Goal: Find specific page/section: Find specific page/section

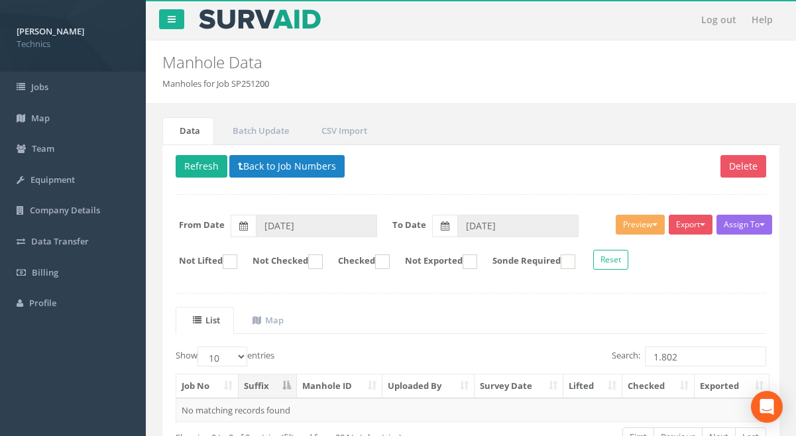
scroll to position [87, 0]
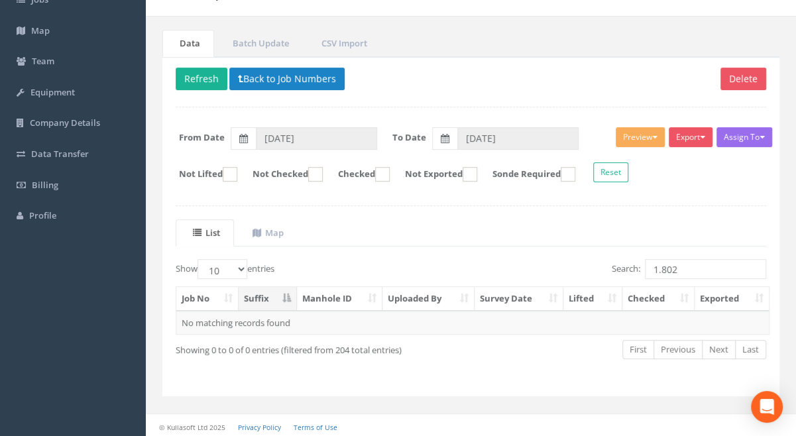
drag, startPoint x: 683, startPoint y: 265, endPoint x: 659, endPoint y: 269, distance: 23.5
click at [659, 269] on input "1.802" at bounding box center [705, 269] width 121 height 20
click at [323, 319] on td "1.794 UMH" at bounding box center [340, 323] width 86 height 24
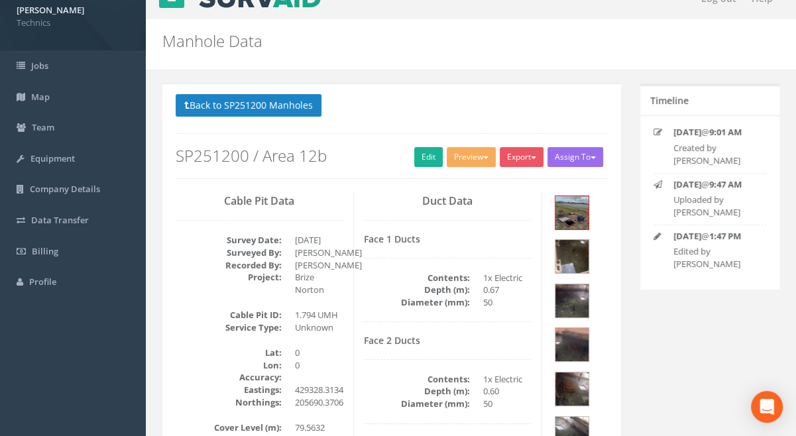
scroll to position [0, 0]
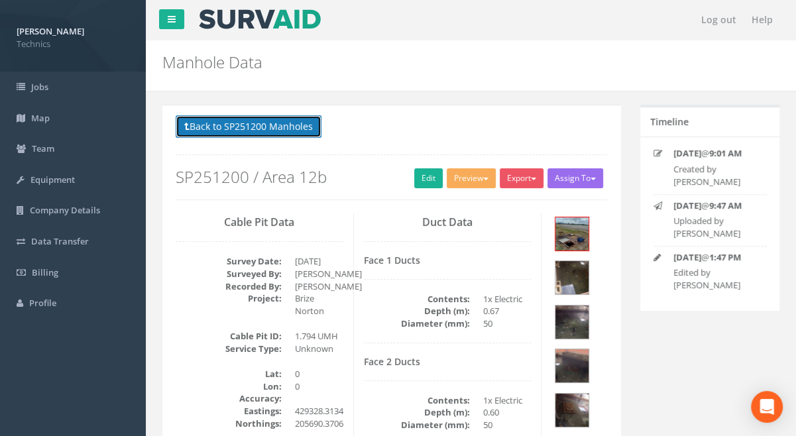
click at [250, 127] on button "Back to SP251200 Manholes" at bounding box center [249, 126] width 146 height 23
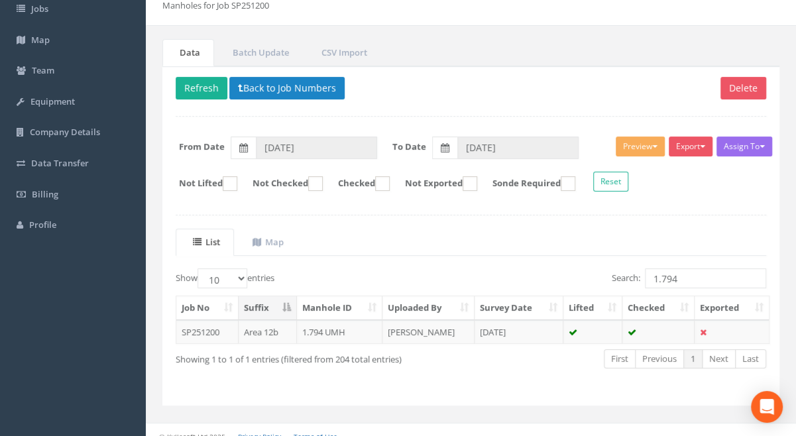
scroll to position [87, 0]
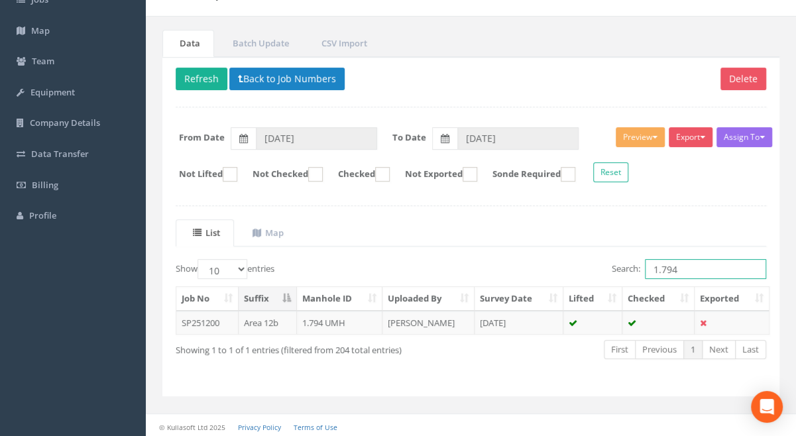
click at [680, 268] on input "1.794" at bounding box center [705, 269] width 121 height 20
drag, startPoint x: 701, startPoint y: 269, endPoint x: 650, endPoint y: 266, distance: 51.1
click at [650, 266] on input "1.794 TMH" at bounding box center [705, 269] width 121 height 20
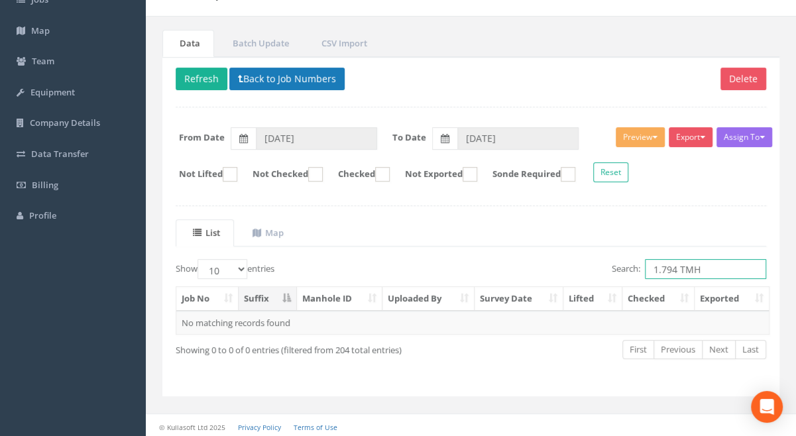
type input "1.794 TMH"
click at [277, 75] on button "Back to Job Numbers" at bounding box center [286, 79] width 115 height 23
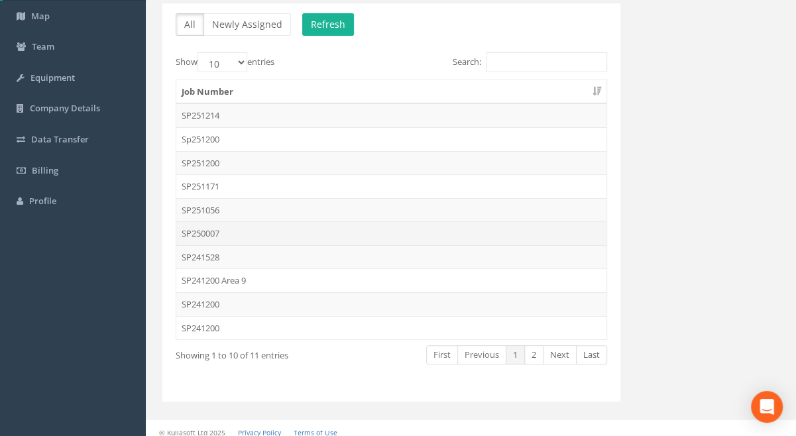
scroll to position [107, 0]
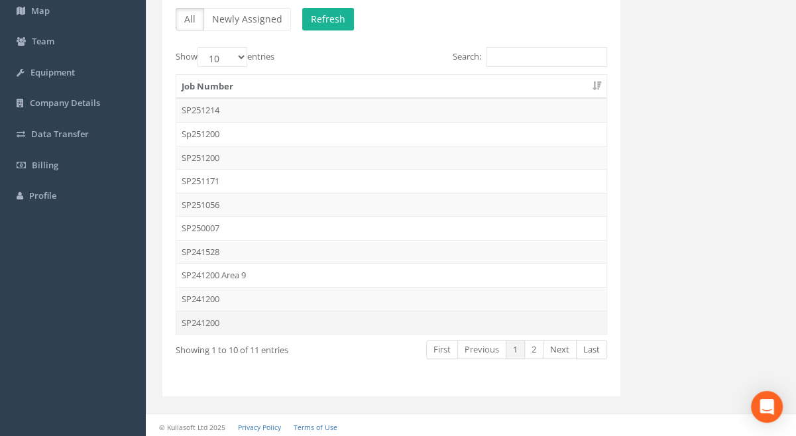
click at [206, 321] on td "SP241200" at bounding box center [391, 323] width 430 height 24
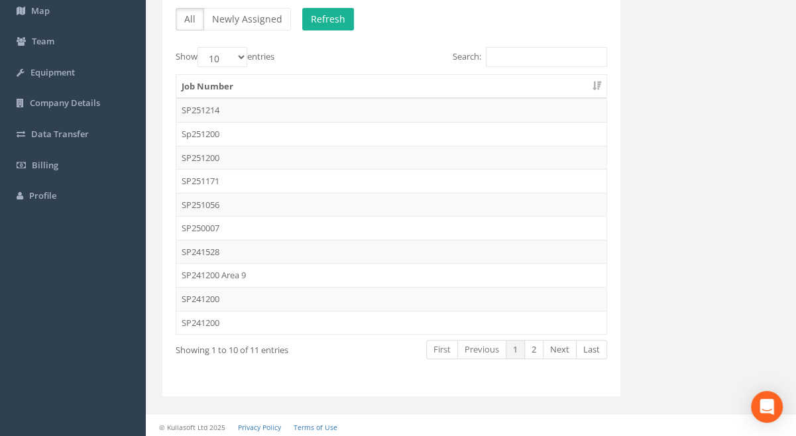
scroll to position [0, 0]
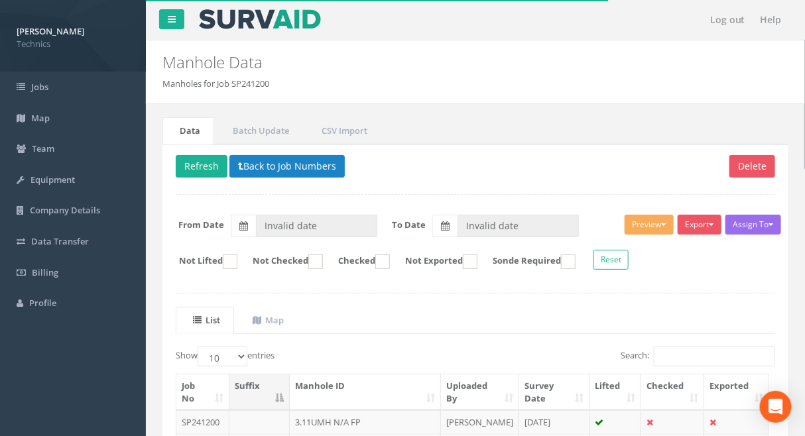
type input "[DATE]"
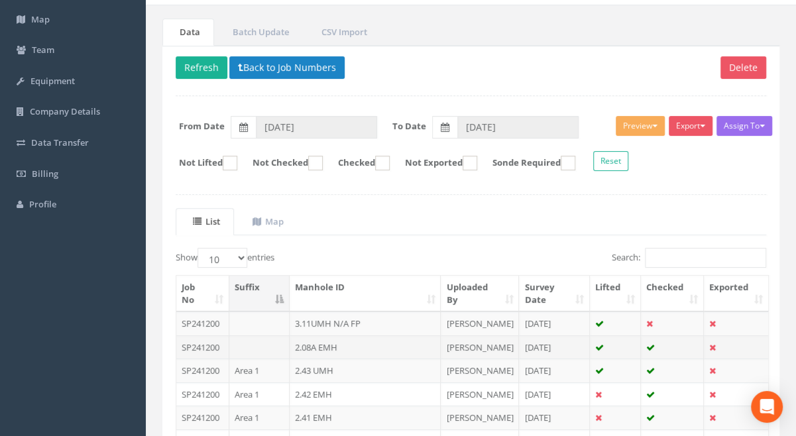
scroll to position [120, 0]
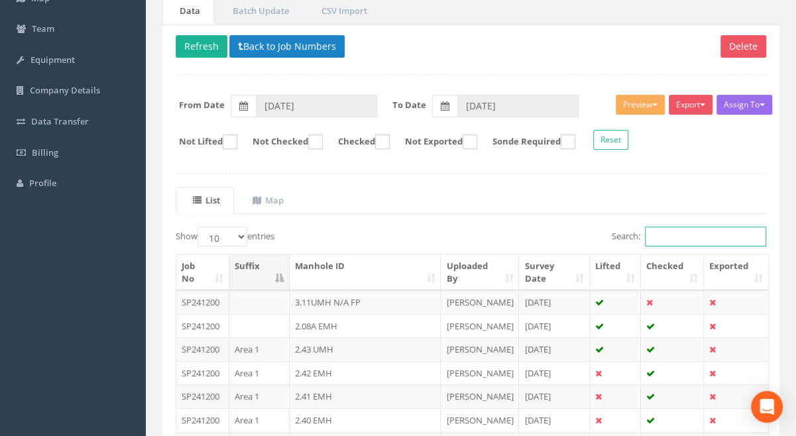
click at [669, 237] on input "Search:" at bounding box center [705, 237] width 121 height 20
paste input "1.794 TMH"
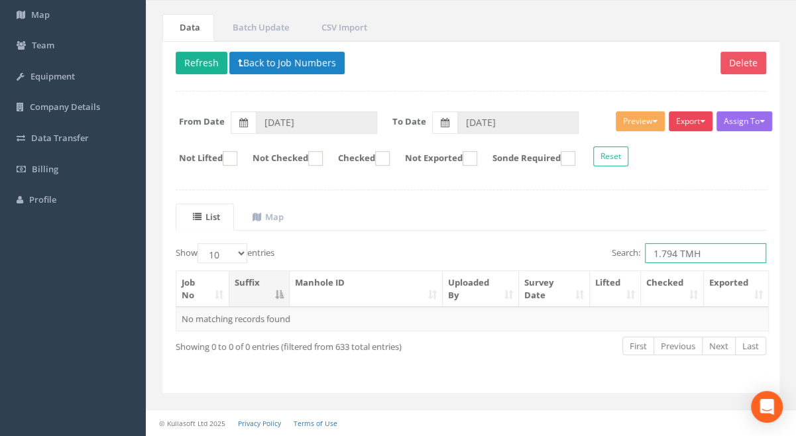
scroll to position [99, 0]
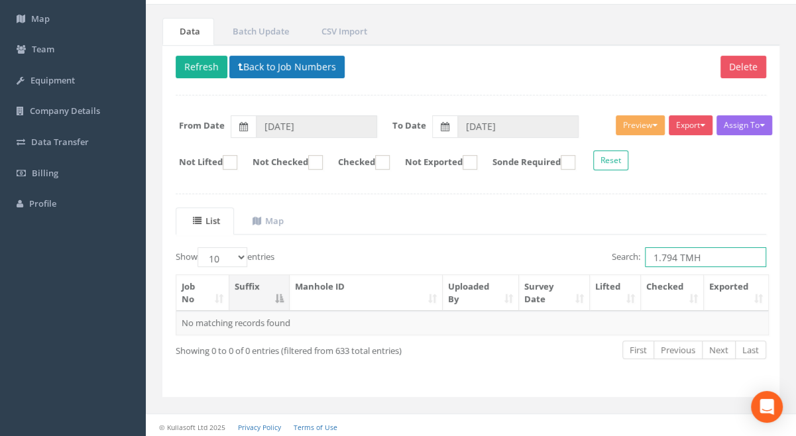
type input "1.794 TMH"
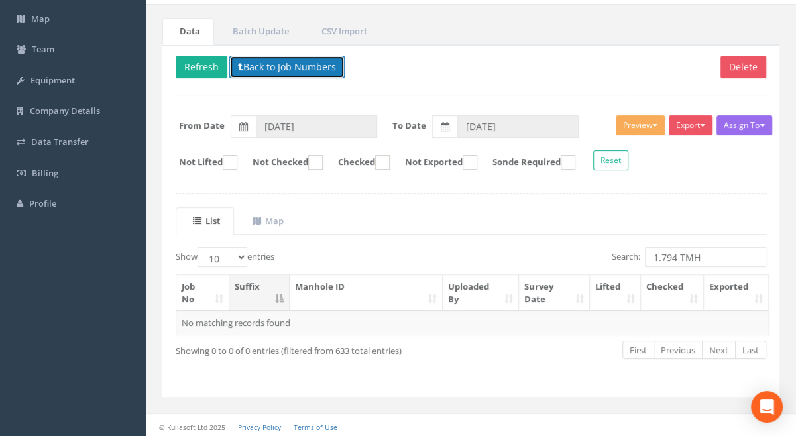
click at [263, 60] on button "Back to Job Numbers" at bounding box center [286, 67] width 115 height 23
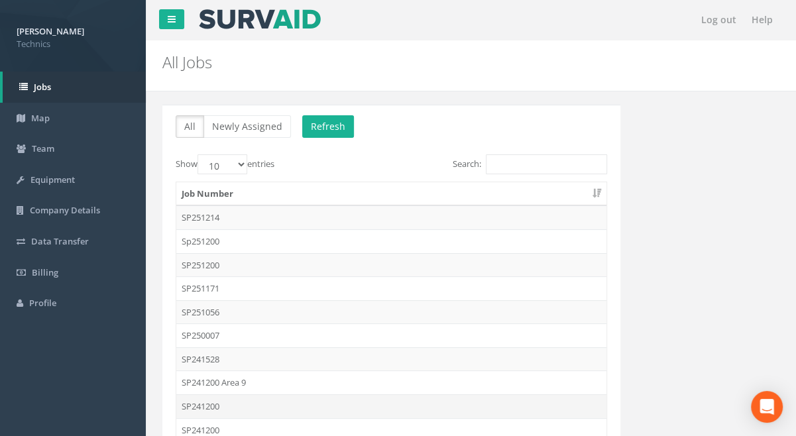
click at [203, 401] on td "SP241200" at bounding box center [391, 406] width 430 height 24
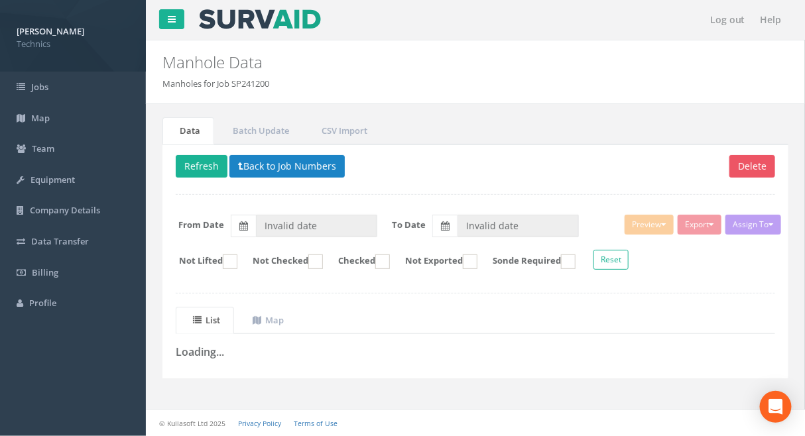
type input "[DATE]"
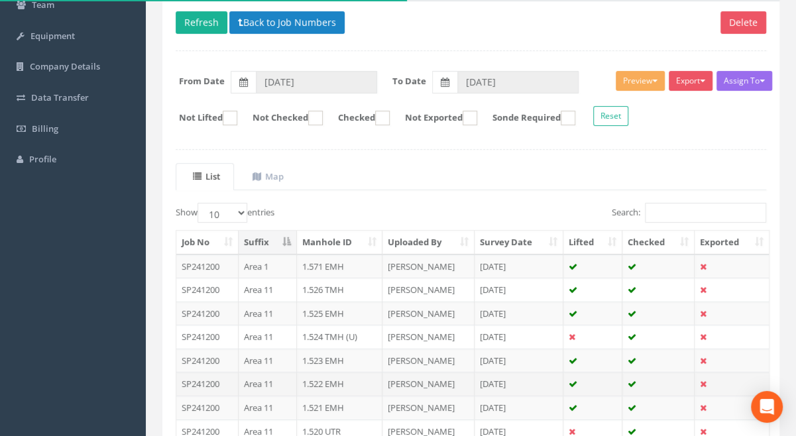
scroll to position [180, 0]
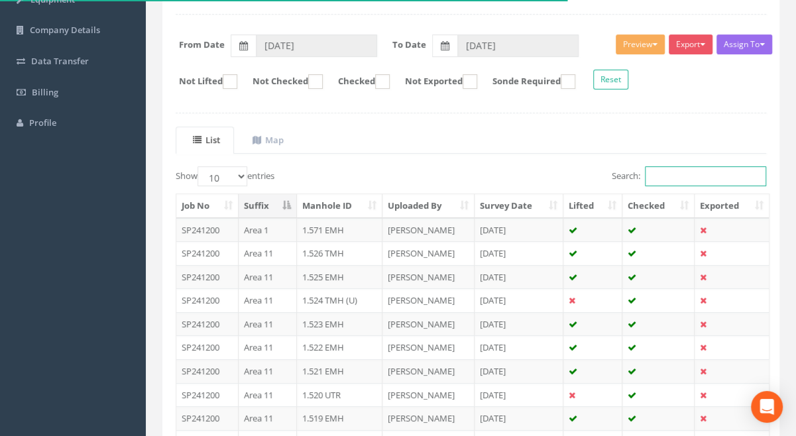
click at [683, 178] on input "Search:" at bounding box center [705, 176] width 121 height 20
paste input "1.794 TMH"
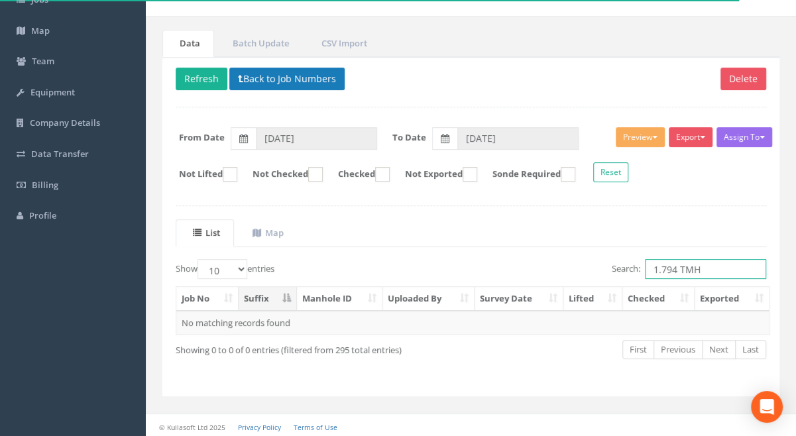
type input "1.794 TMH"
click at [264, 83] on button "Back to Job Numbers" at bounding box center [286, 79] width 115 height 23
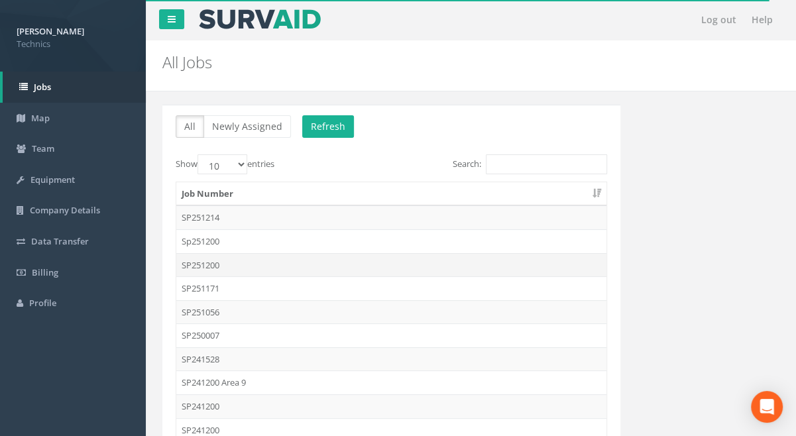
click at [211, 262] on td "SP251200" at bounding box center [391, 265] width 430 height 24
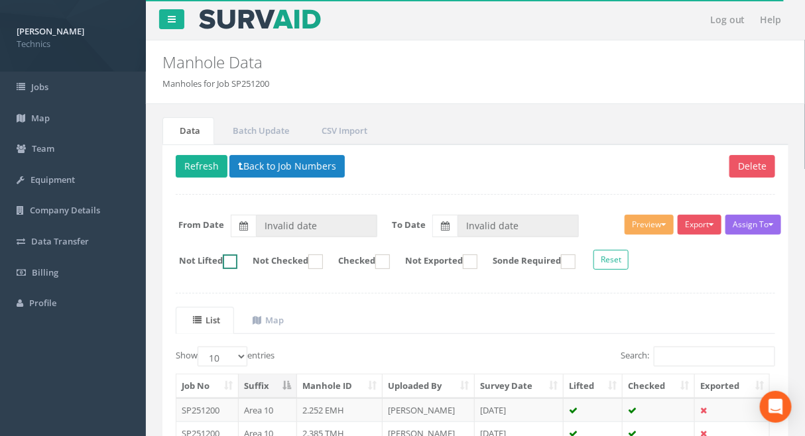
type input "[DATE]"
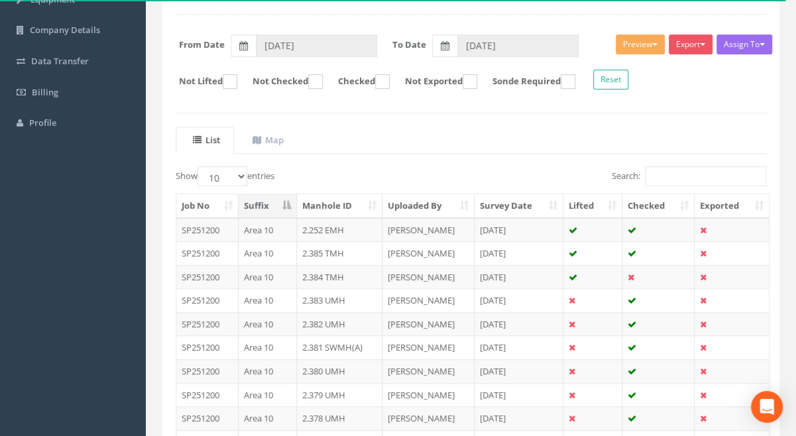
scroll to position [180, 0]
click at [667, 175] on input "Search:" at bounding box center [705, 176] width 121 height 20
paste input "1.794 TMH"
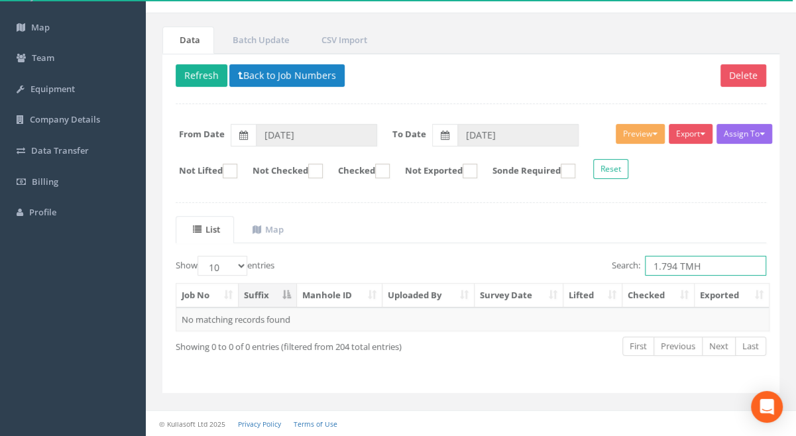
scroll to position [87, 0]
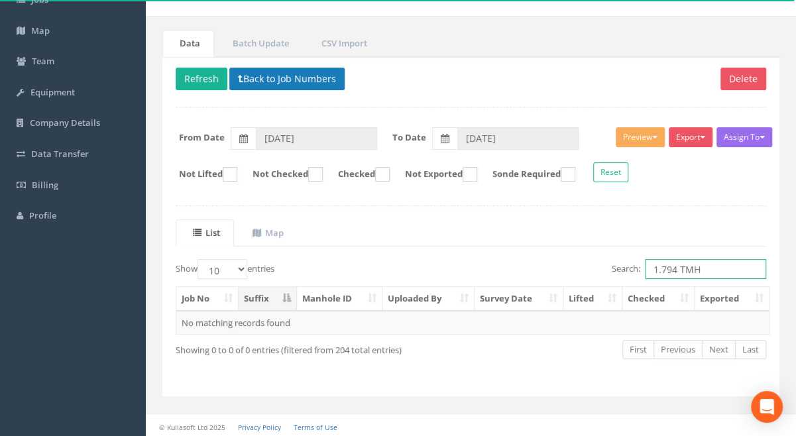
type input "1.794 TMH"
click at [262, 83] on button "Back to Job Numbers" at bounding box center [286, 79] width 115 height 23
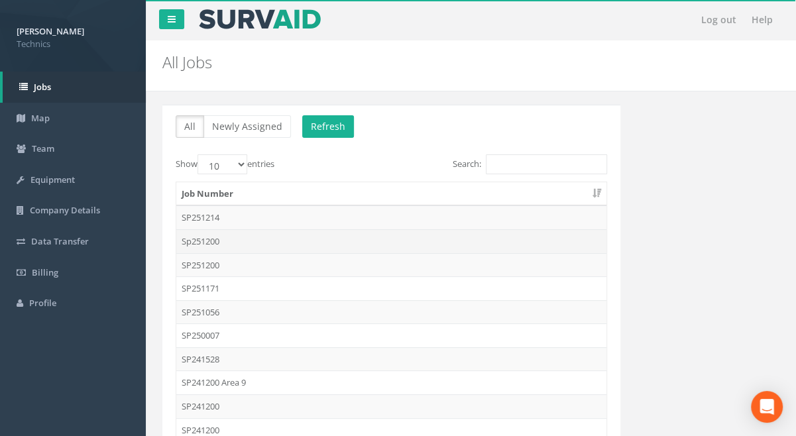
click at [212, 240] on td "Sp251200" at bounding box center [391, 241] width 430 height 24
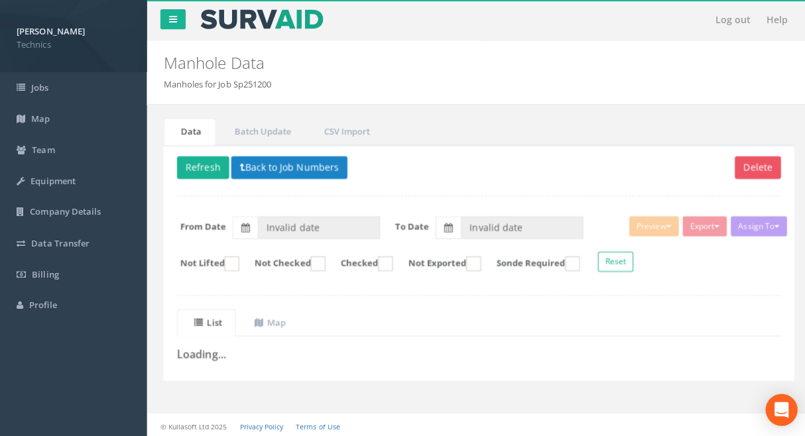
type input "[DATE]"
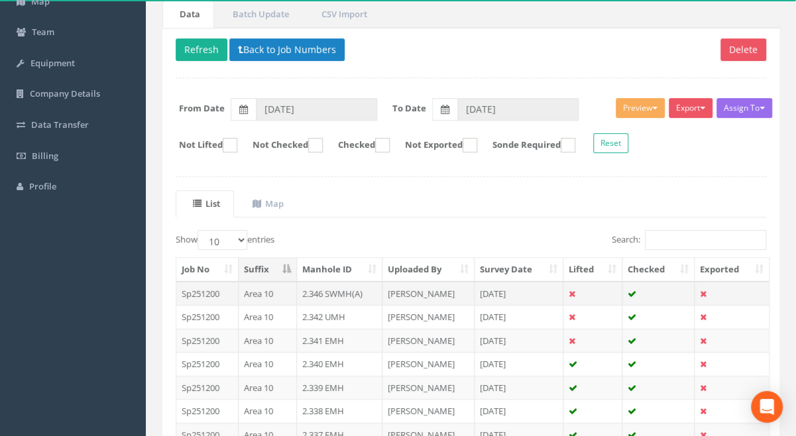
scroll to position [120, 0]
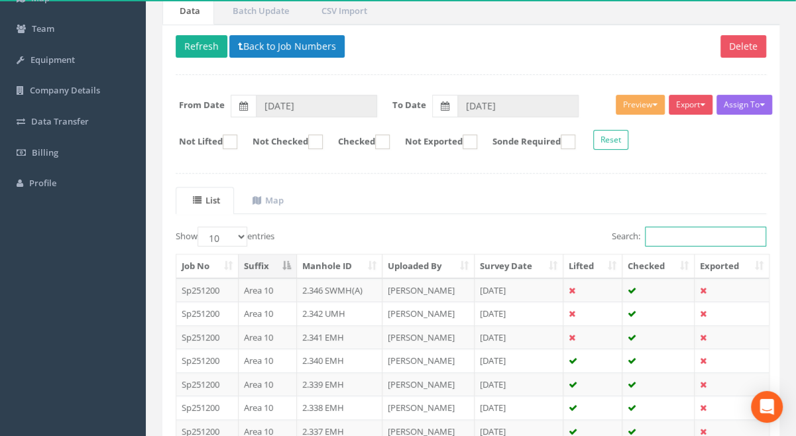
click at [669, 234] on input "Search:" at bounding box center [705, 237] width 121 height 20
paste input "1.794 TMH"
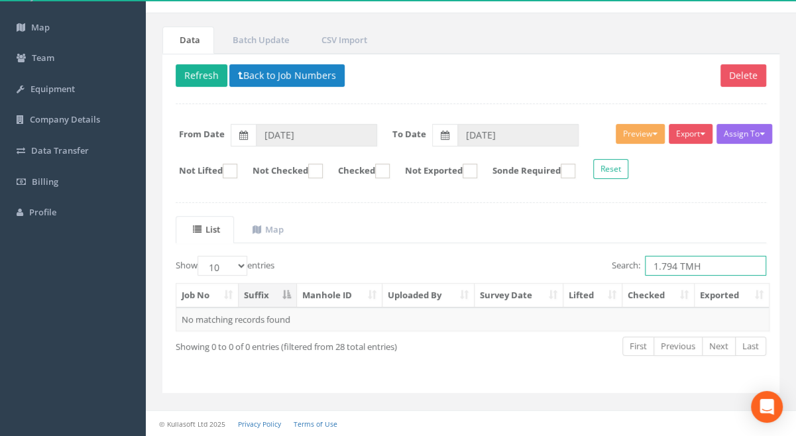
scroll to position [87, 0]
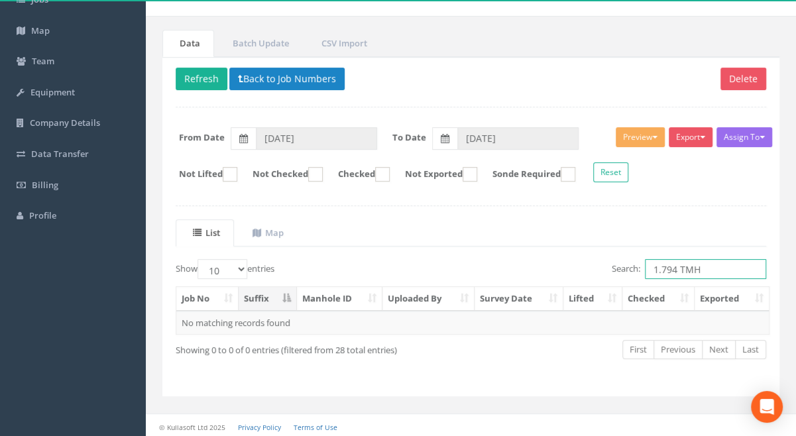
type input "1.794 TMH"
